Goal: Ask a question

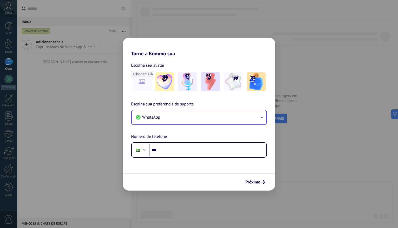
click at [189, 114] on button "WhatsApp" at bounding box center [199, 117] width 135 height 14
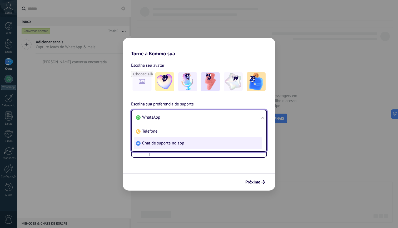
click at [181, 140] on span "Chat de suporte no app" at bounding box center [163, 142] width 42 height 5
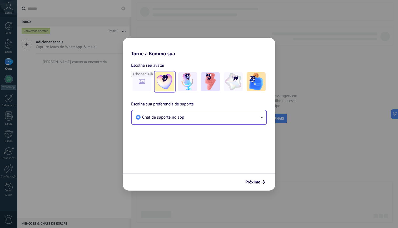
click at [172, 82] on img at bounding box center [164, 81] width 19 height 19
click at [260, 181] on span "Próximo" at bounding box center [252, 182] width 15 height 4
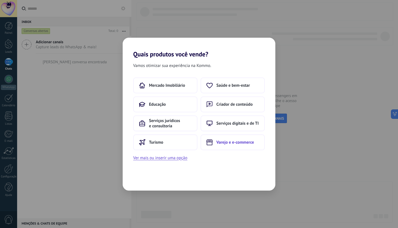
click at [218, 142] on span "Varejo e e-commerce" at bounding box center [235, 141] width 38 height 5
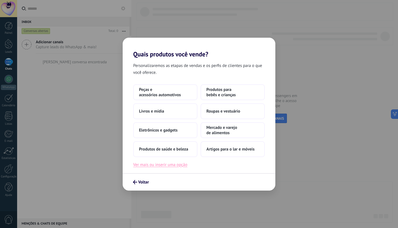
click at [178, 164] on button "Ver mais ou inserir uma opção" at bounding box center [160, 164] width 54 height 7
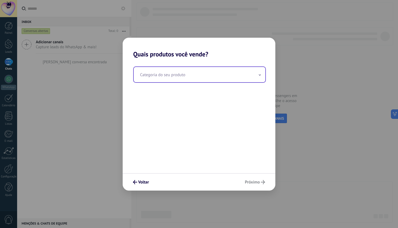
click at [167, 75] on input "text" at bounding box center [200, 74] width 132 height 15
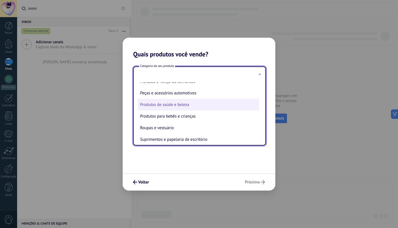
scroll to position [100, 0]
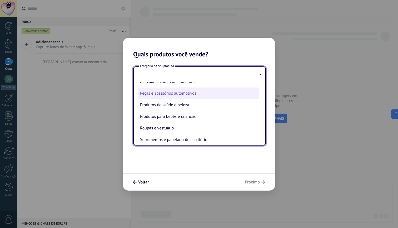
click at [182, 97] on li "Peças e acessórios automotivos" at bounding box center [198, 93] width 121 height 12
type input "**********"
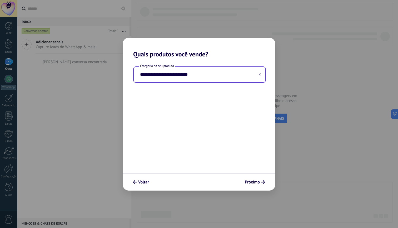
click at [185, 82] on input "**********" at bounding box center [200, 74] width 132 height 15
click at [252, 180] on span "Próximo" at bounding box center [252, 182] width 15 height 4
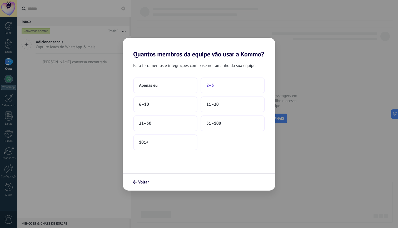
click at [215, 84] on button "2–5" at bounding box center [232, 85] width 64 height 16
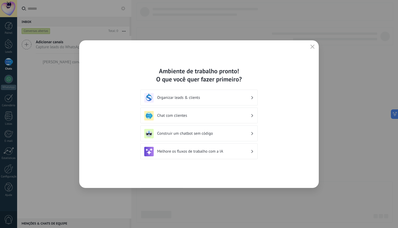
click at [200, 102] on div "Organizar leads & clients" at bounding box center [198, 97] width 117 height 16
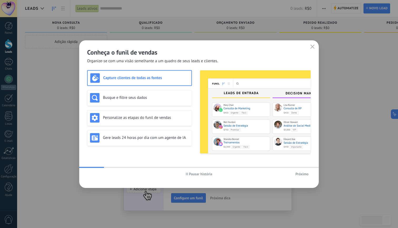
click at [312, 50] on button "button" at bounding box center [312, 46] width 7 height 7
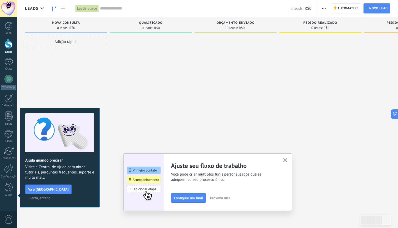
click at [7, 43] on div at bounding box center [9, 44] width 8 height 10
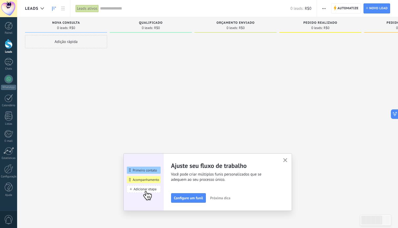
click at [284, 159] on icon "button" at bounding box center [285, 160] width 4 height 4
